Goal: Task Accomplishment & Management: Complete application form

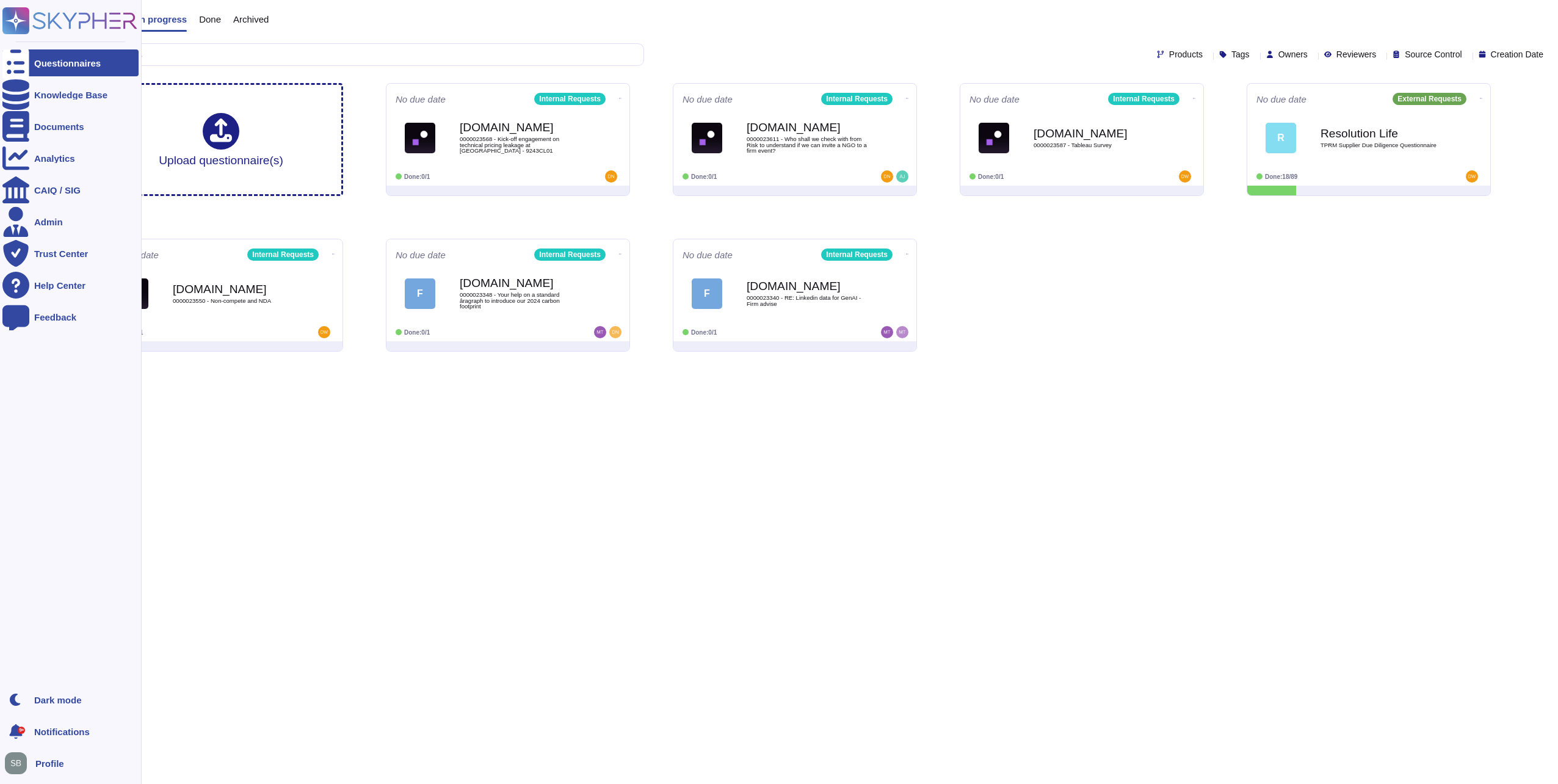
click at [20, 18] on rect at bounding box center [15, 20] width 27 height 27
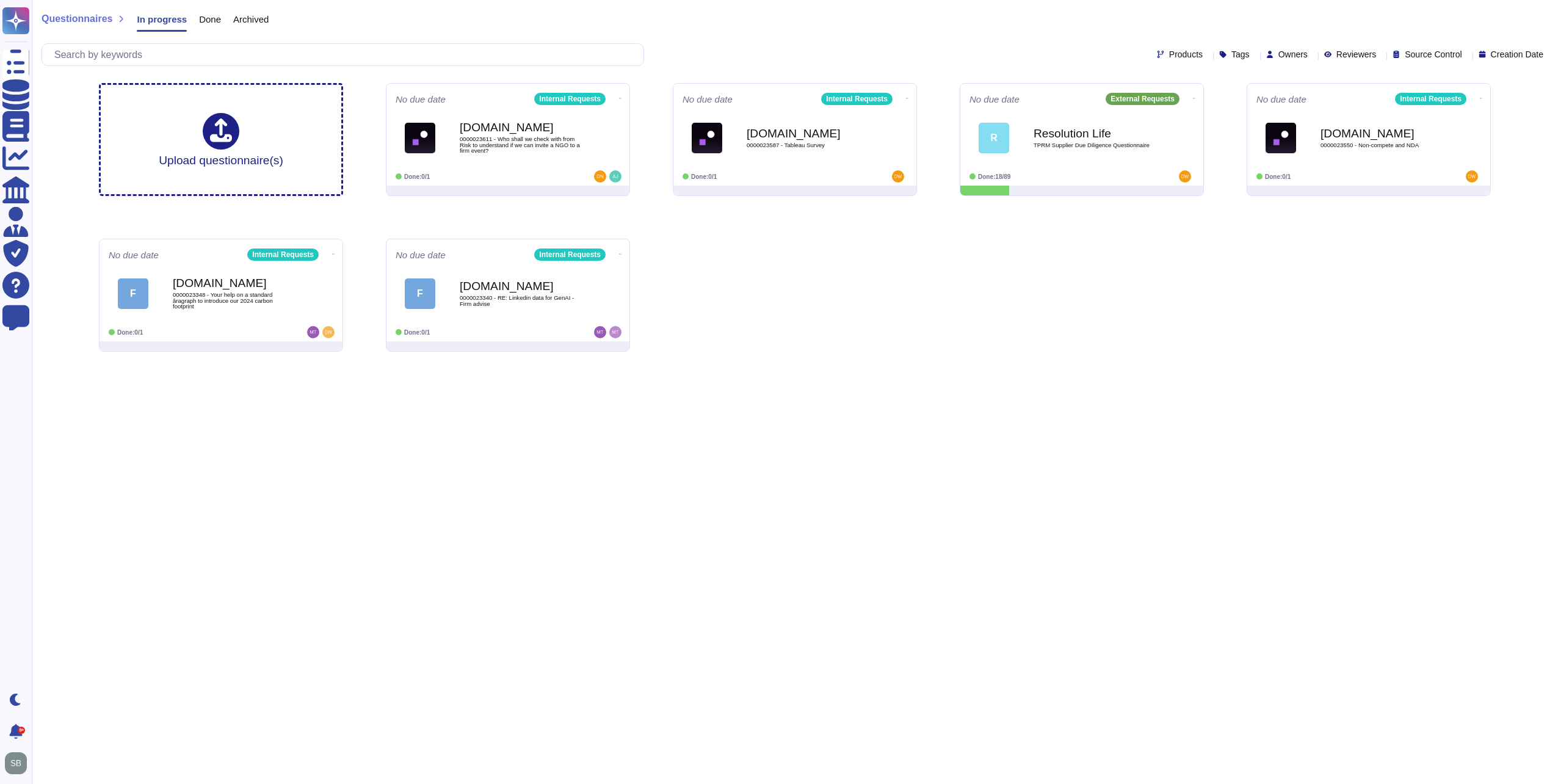
click at [1012, 361] on html "Questionnaires Knowledge Base Documents Analytics CAIQ / SIG Admin Trust Center…" at bounding box center [779, 181] width 1558 height 361
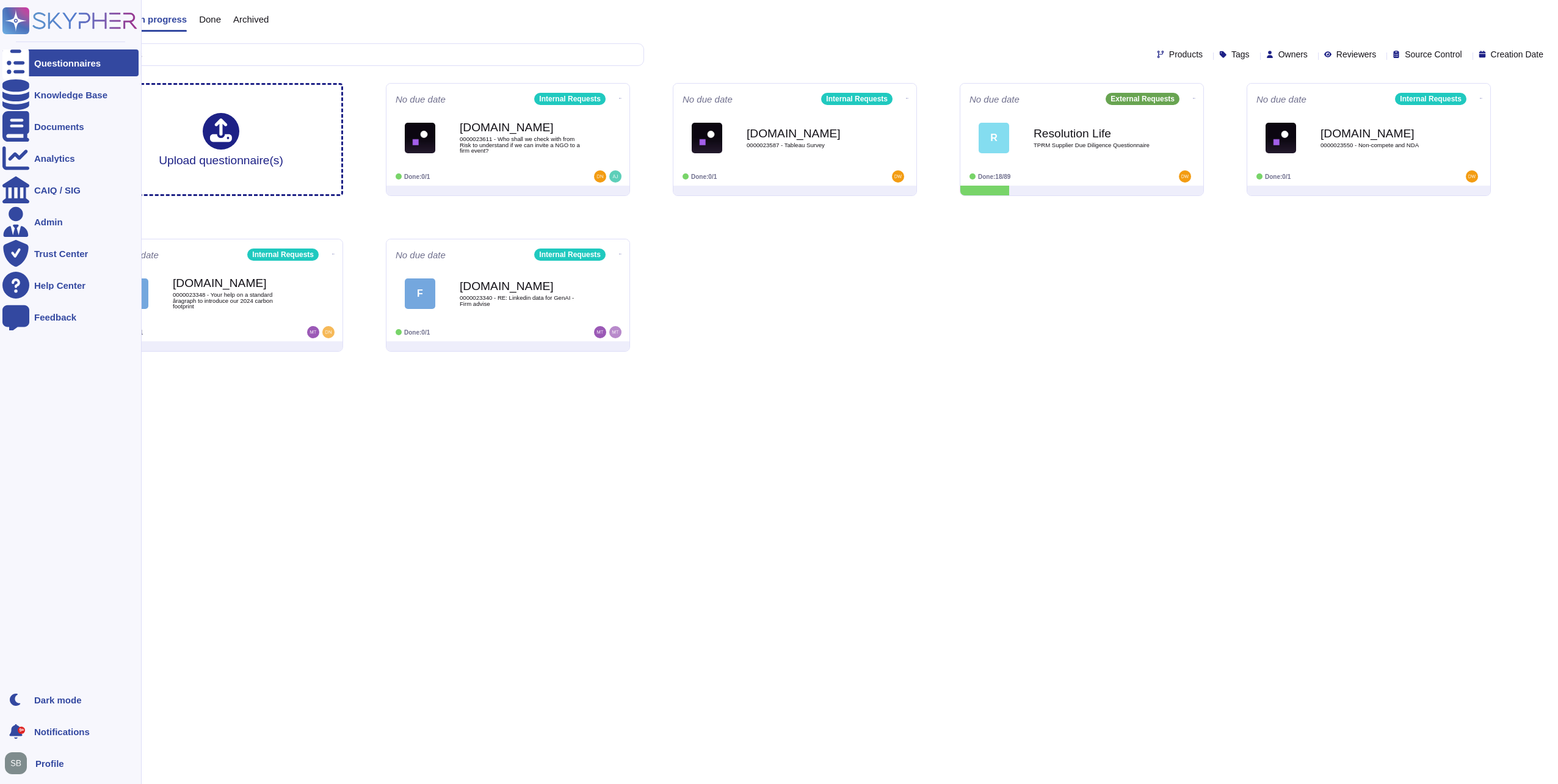
click at [25, 20] on rect at bounding box center [15, 20] width 27 height 27
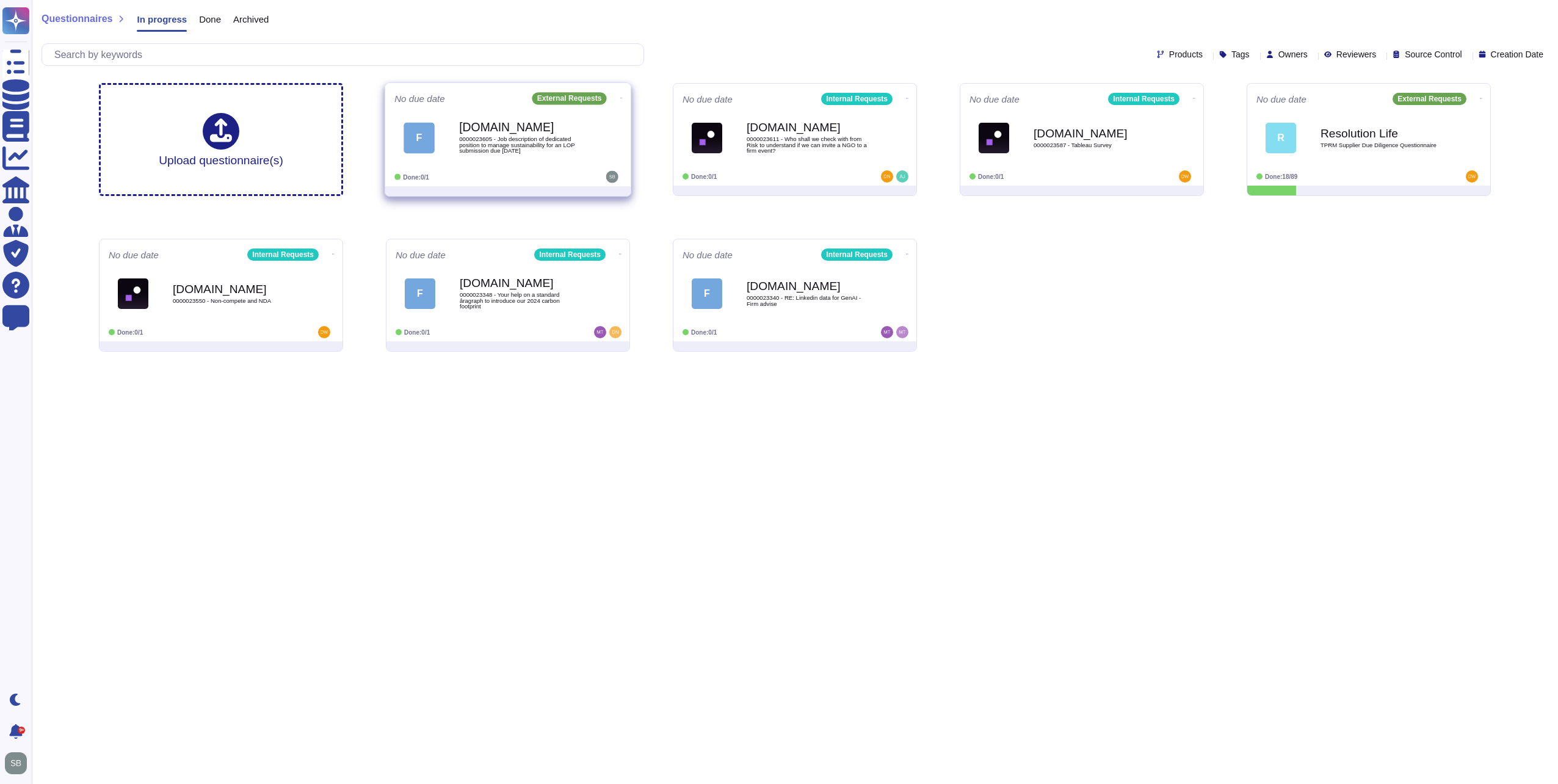
click at [550, 150] on span "0000023605 - Job description of dedicated position to manage sustainability for…" at bounding box center [520, 145] width 124 height 17
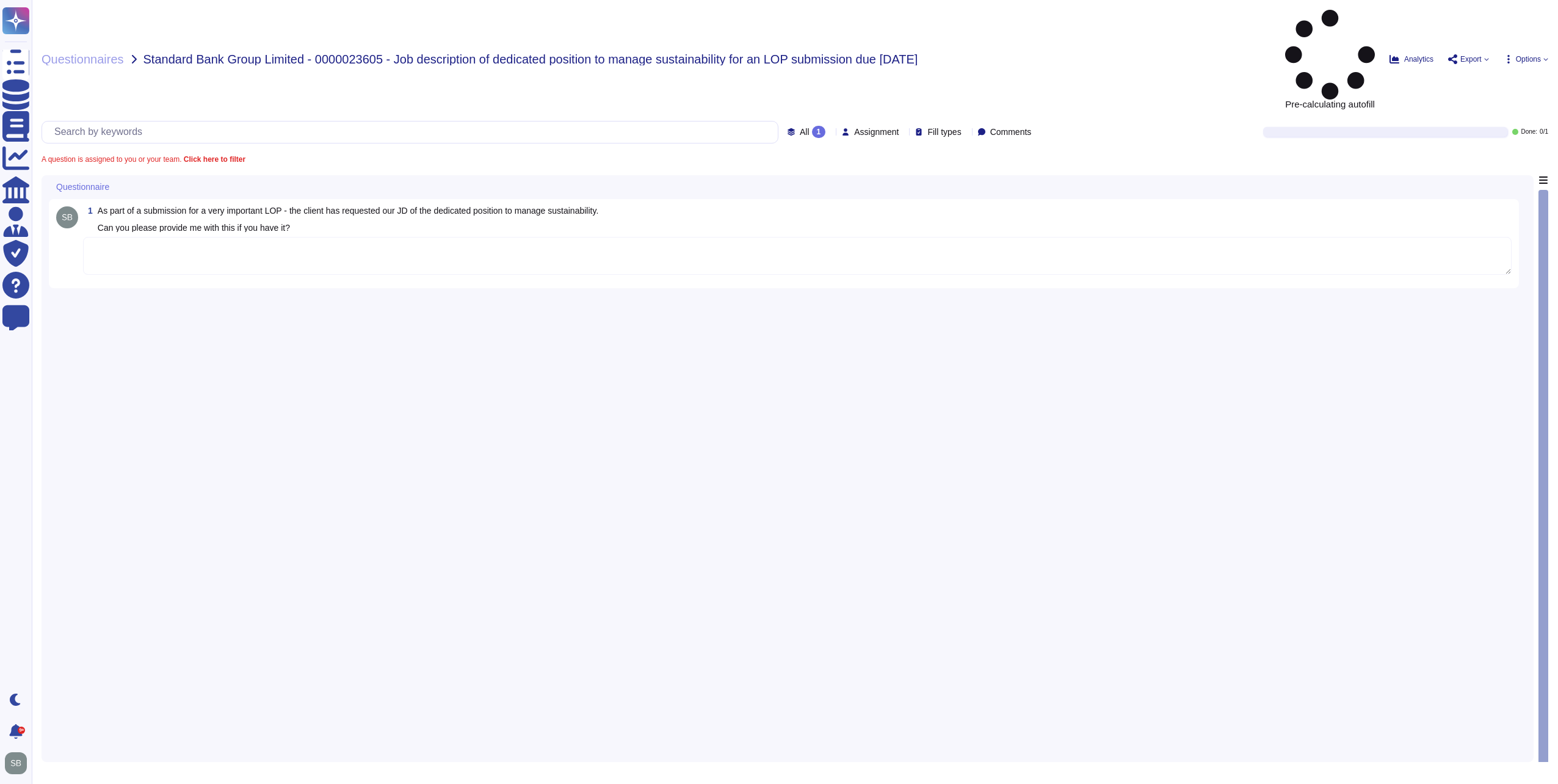
click at [195, 237] on textarea at bounding box center [797, 256] width 1429 height 38
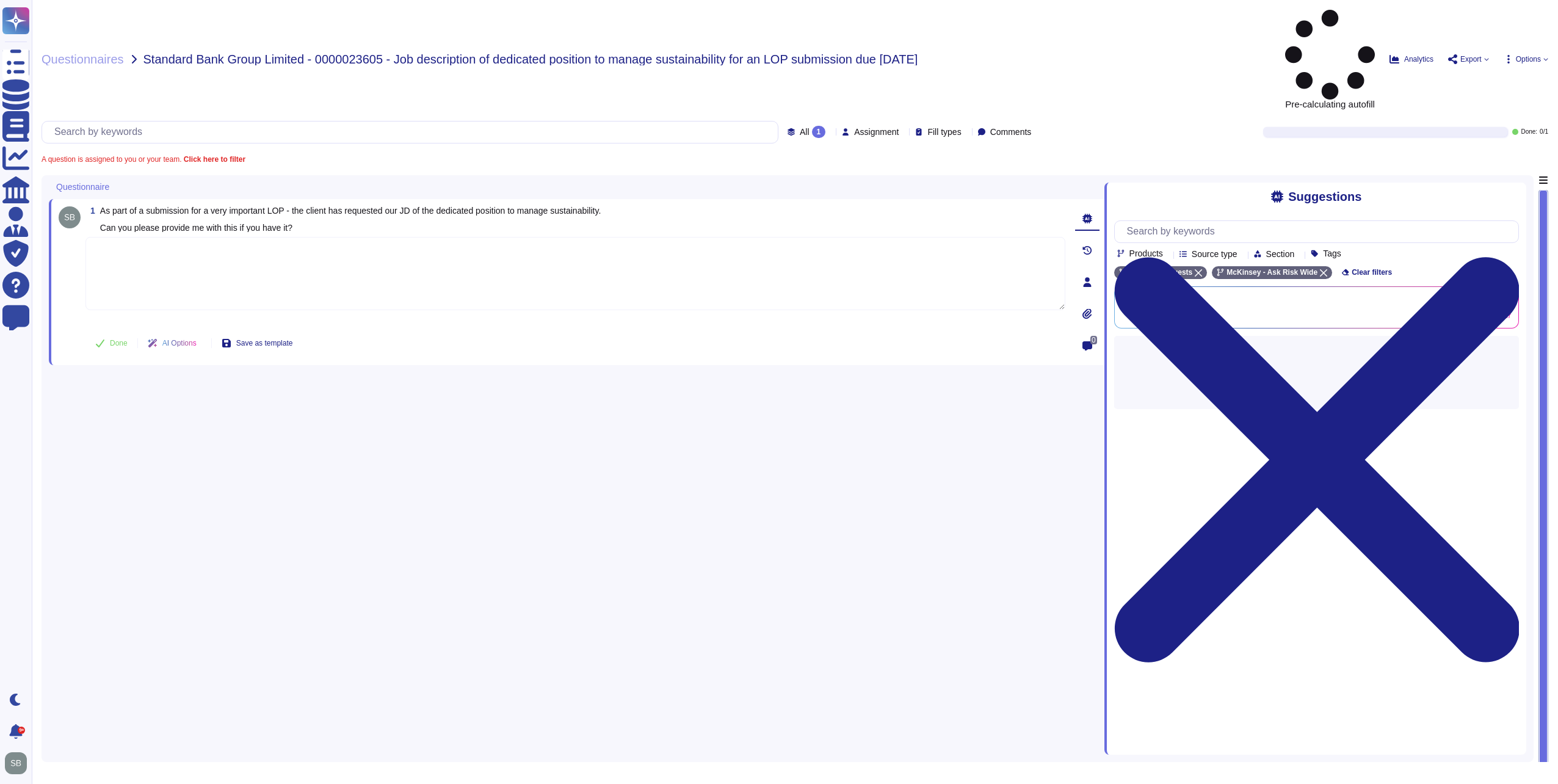
paste textarea "The job description for the dedicated position to manage sustainability at [GEO…"
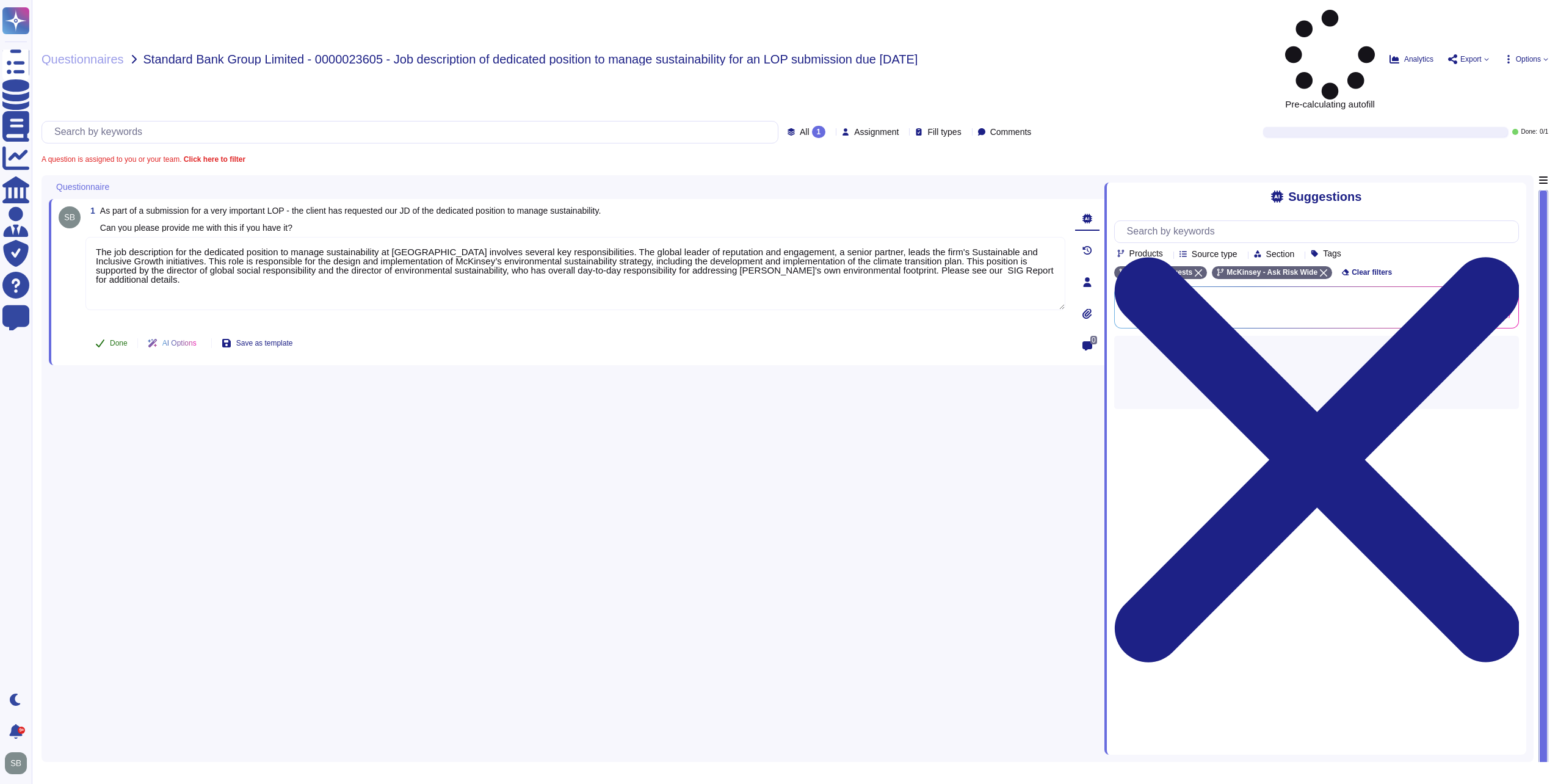
click at [108, 331] on button "Done" at bounding box center [111, 343] width 52 height 25
type textarea "The job description for the dedicated position to manage sustainability at [GEO…"
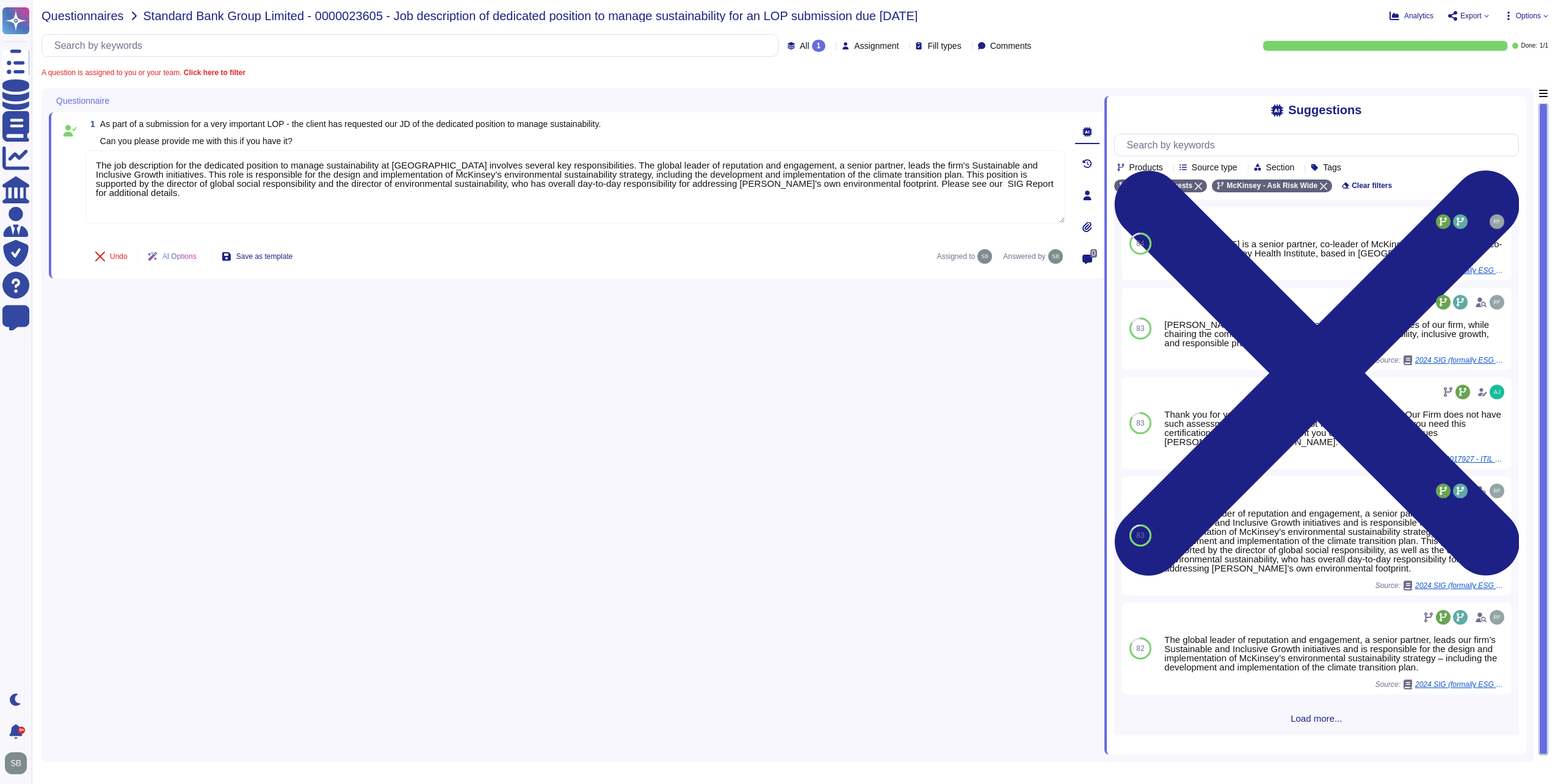
click at [79, 21] on span "Questionnaires" at bounding box center [82, 16] width 82 height 12
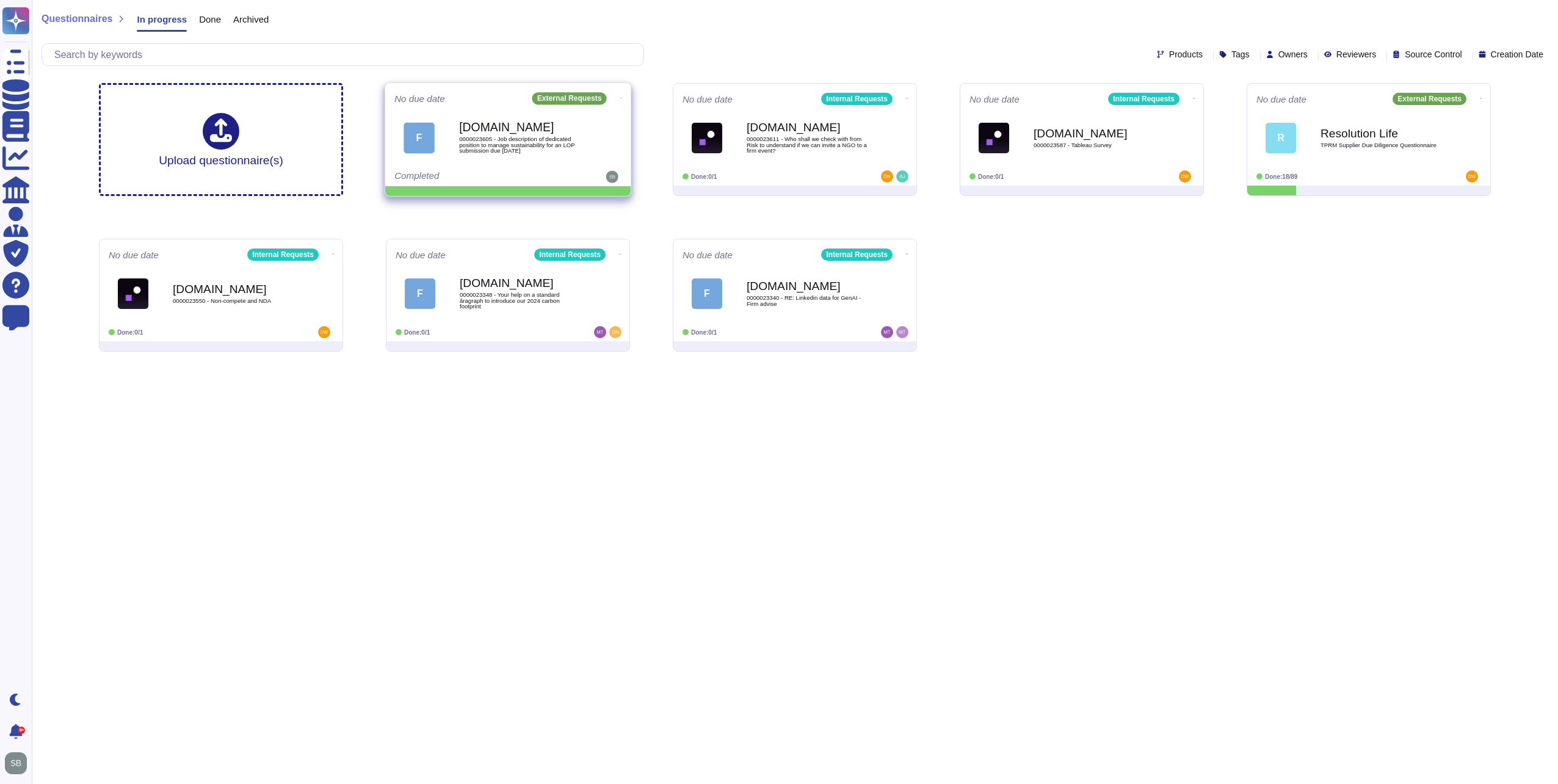
click at [620, 97] on icon at bounding box center [621, 98] width 2 height 3
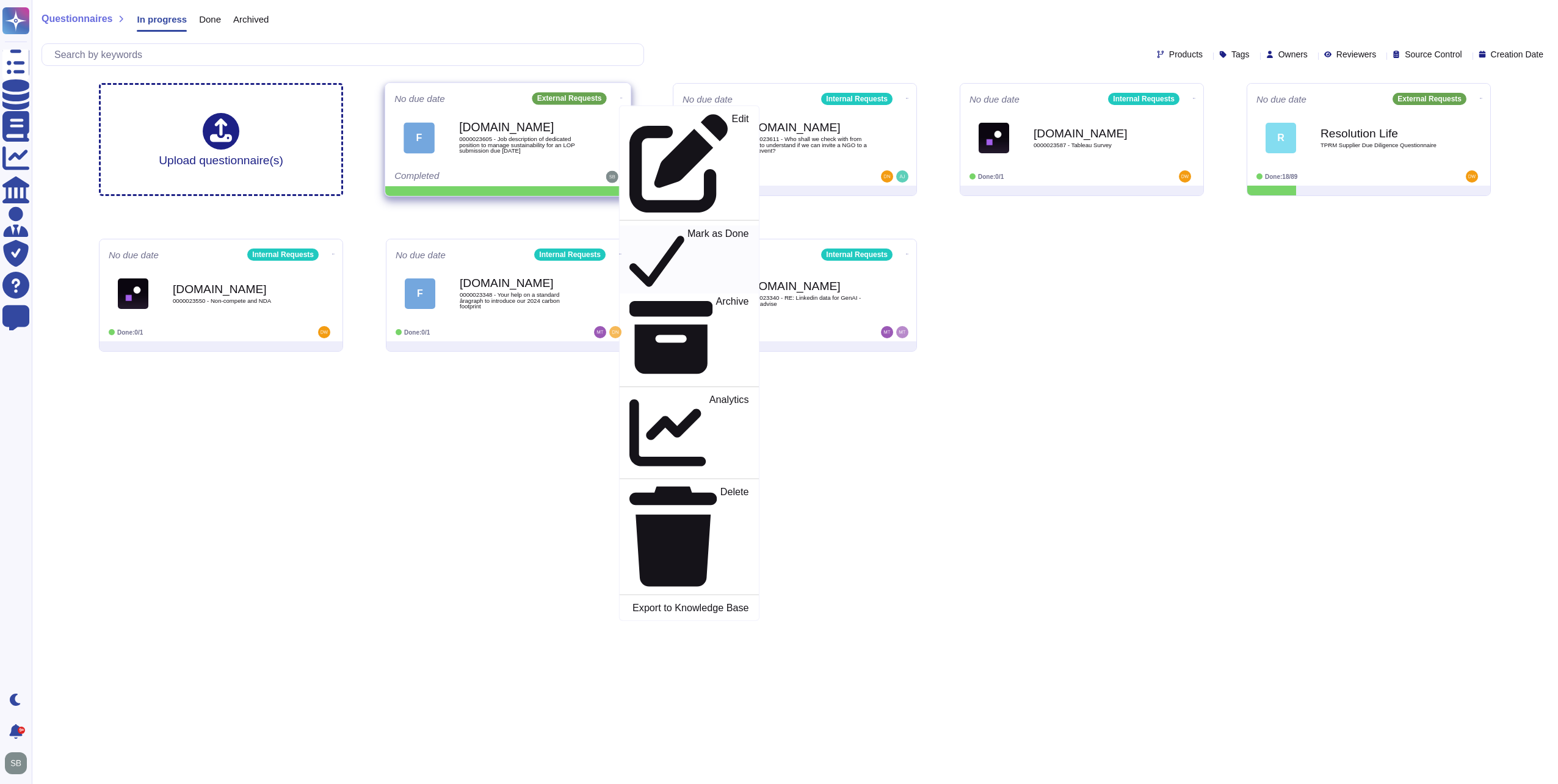
click at [687, 228] on p "Mark as Done" at bounding box center [718, 259] width 61 height 62
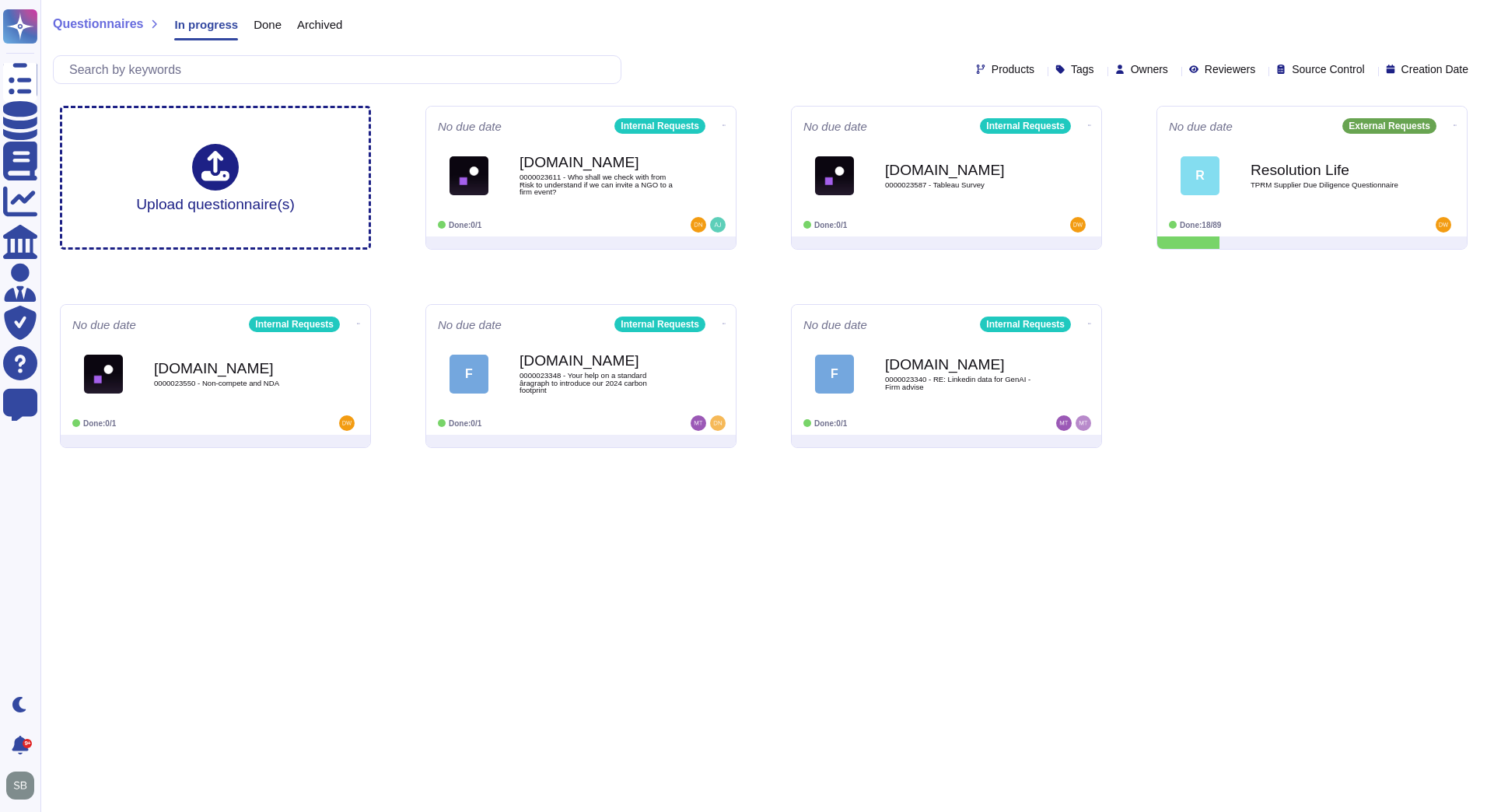
click at [916, 460] on html "Questionnaires Knowledge Base Documents Analytics CAIQ / SIG Admin Trust Center…" at bounding box center [743, 230] width 1487 height 460
